Goal: Use online tool/utility

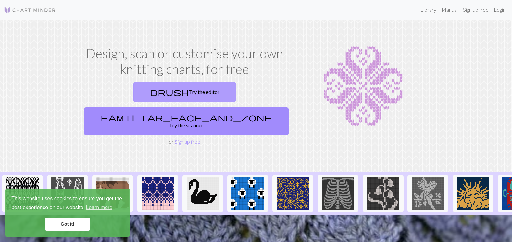
click at [134, 92] on link "brush Try the editor" at bounding box center [185, 92] width 103 height 20
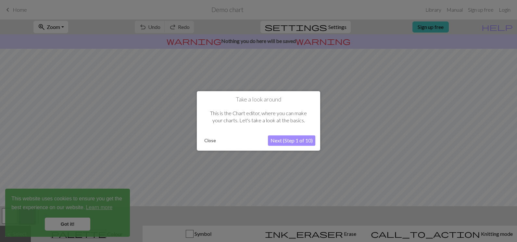
click at [212, 141] on button "Close" at bounding box center [210, 141] width 17 height 10
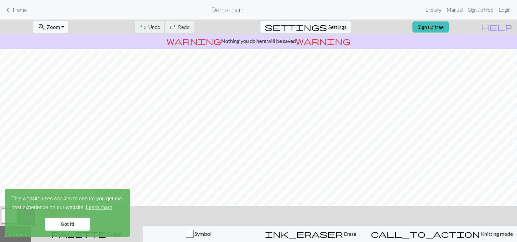
scroll to position [85, 0]
click at [79, 224] on link "Got it!" at bounding box center [67, 223] width 45 height 13
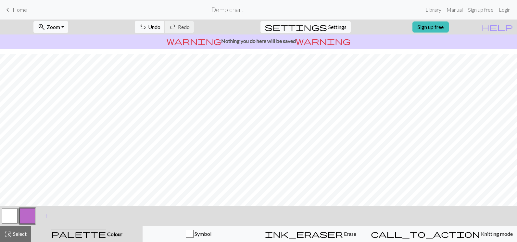
click at [14, 217] on button "button" at bounding box center [10, 216] width 16 height 16
click at [28, 215] on button "button" at bounding box center [27, 216] width 16 height 16
click at [44, 216] on span "add" at bounding box center [46, 215] width 8 height 9
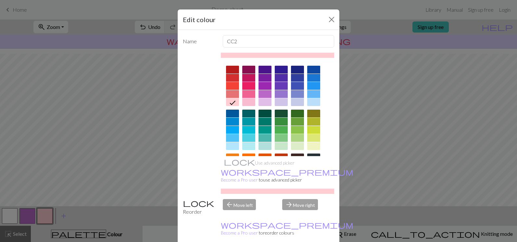
click at [312, 99] on div at bounding box center [313, 102] width 13 height 8
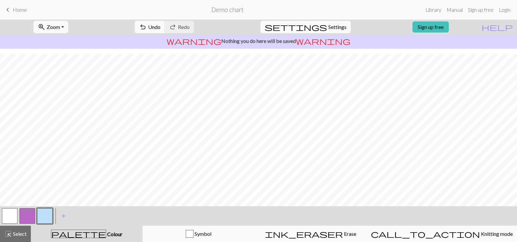
click at [23, 215] on button "button" at bounding box center [27, 216] width 16 height 16
click at [45, 215] on button "button" at bounding box center [45, 216] width 16 height 16
click at [30, 215] on button "button" at bounding box center [27, 216] width 16 height 16
click at [62, 217] on span "add" at bounding box center [64, 215] width 8 height 9
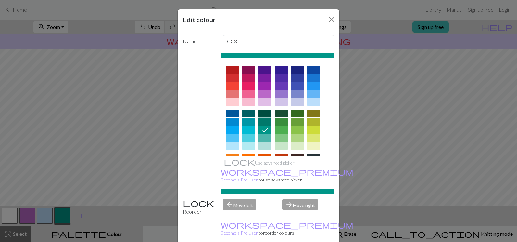
click at [262, 119] on div at bounding box center [265, 122] width 13 height 8
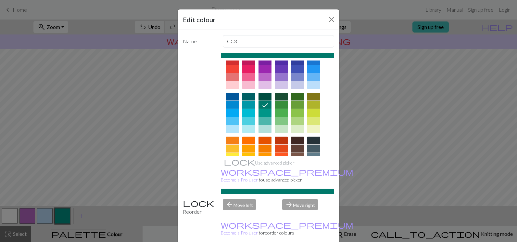
scroll to position [0, 0]
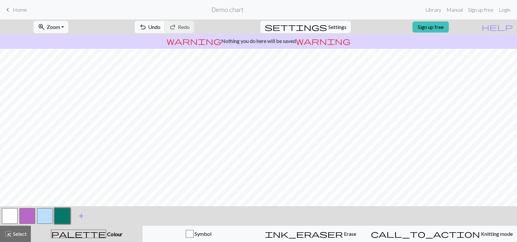
click at [80, 213] on span "add" at bounding box center [81, 215] width 8 height 9
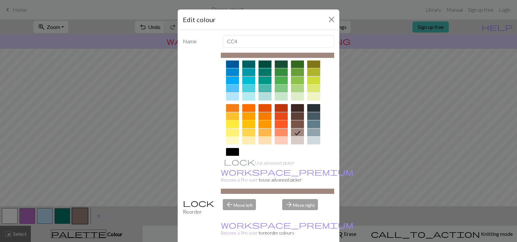
scroll to position [65, 0]
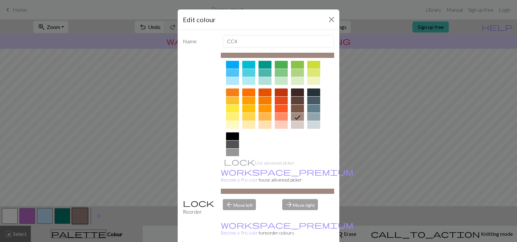
click at [248, 92] on div at bounding box center [248, 92] width 13 height 8
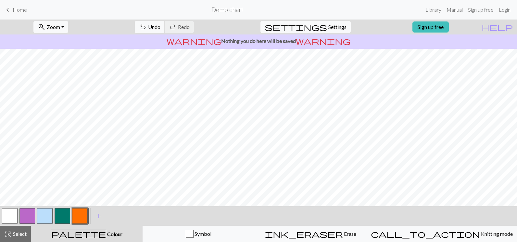
click at [61, 221] on button "button" at bounding box center [63, 216] width 16 height 16
click at [64, 217] on button "button" at bounding box center [63, 216] width 16 height 16
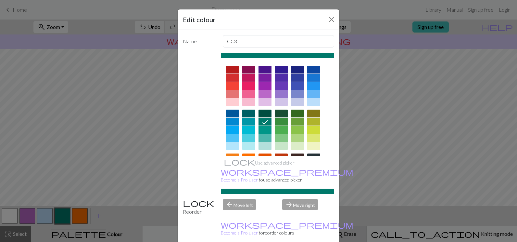
drag, startPoint x: 294, startPoint y: 233, endPoint x: 283, endPoint y: 232, distance: 10.8
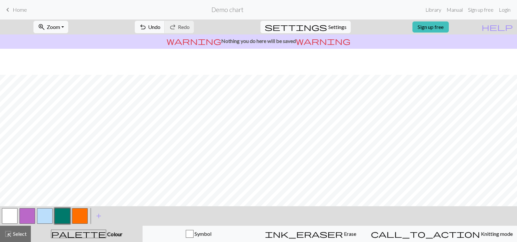
scroll to position [85, 0]
click at [39, 216] on button "button" at bounding box center [45, 216] width 16 height 16
click at [64, 216] on button "button" at bounding box center [63, 216] width 16 height 16
click at [45, 218] on button "button" at bounding box center [45, 216] width 16 height 16
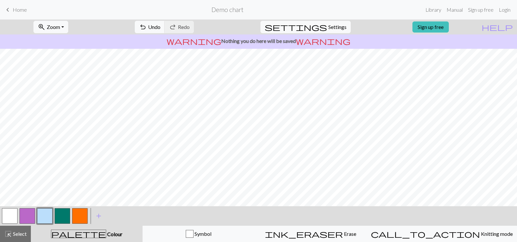
click at [64, 218] on button "button" at bounding box center [63, 216] width 16 height 16
click at [79, 216] on button "button" at bounding box center [80, 216] width 16 height 16
click at [160, 26] on span "Undo" at bounding box center [154, 27] width 12 height 6
click at [160, 27] on span "Undo" at bounding box center [154, 27] width 12 height 6
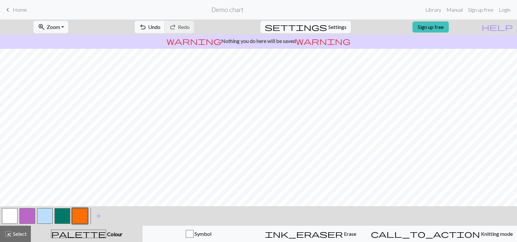
click at [62, 213] on button "button" at bounding box center [63, 216] width 16 height 16
click at [49, 214] on button "button" at bounding box center [45, 216] width 16 height 16
click at [64, 218] on button "button" at bounding box center [63, 216] width 16 height 16
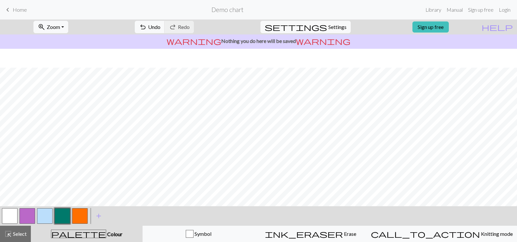
scroll to position [65, 0]
click at [8, 218] on button "button" at bounding box center [10, 216] width 16 height 16
click at [43, 217] on button "button" at bounding box center [45, 216] width 16 height 16
click at [62, 218] on button "button" at bounding box center [63, 216] width 16 height 16
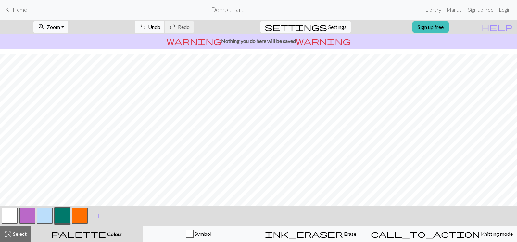
click at [8, 215] on button "button" at bounding box center [10, 216] width 16 height 16
click at [44, 215] on button "button" at bounding box center [45, 216] width 16 height 16
click at [82, 214] on button "button" at bounding box center [80, 216] width 16 height 16
click at [147, 27] on span "undo" at bounding box center [143, 26] width 8 height 9
click at [160, 26] on span "Undo" at bounding box center [154, 27] width 12 height 6
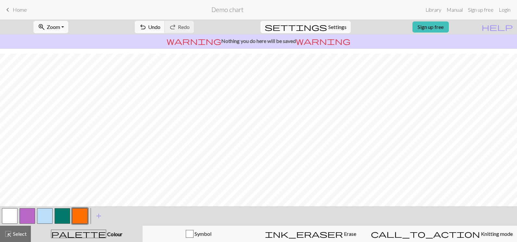
click at [65, 218] on button "button" at bounding box center [63, 216] width 16 height 16
click at [82, 217] on button "button" at bounding box center [80, 216] width 16 height 16
click at [65, 217] on button "button" at bounding box center [63, 216] width 16 height 16
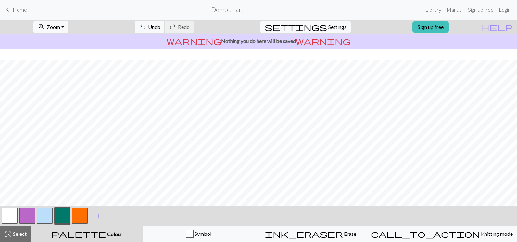
scroll to position [85, 0]
click at [48, 215] on button "button" at bounding box center [45, 216] width 16 height 16
click at [64, 216] on button "button" at bounding box center [63, 216] width 16 height 16
click at [48, 217] on button "button" at bounding box center [45, 216] width 16 height 16
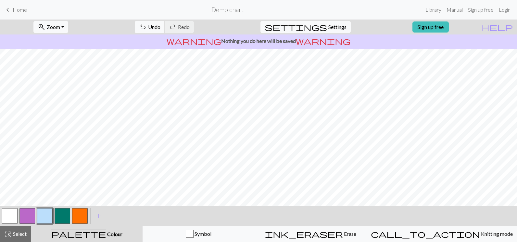
click at [63, 216] on button "button" at bounding box center [63, 216] width 16 height 16
click at [48, 218] on button "button" at bounding box center [45, 216] width 16 height 16
click at [60, 215] on button "button" at bounding box center [63, 216] width 16 height 16
